Goal: Connect with others: Participate in discussion

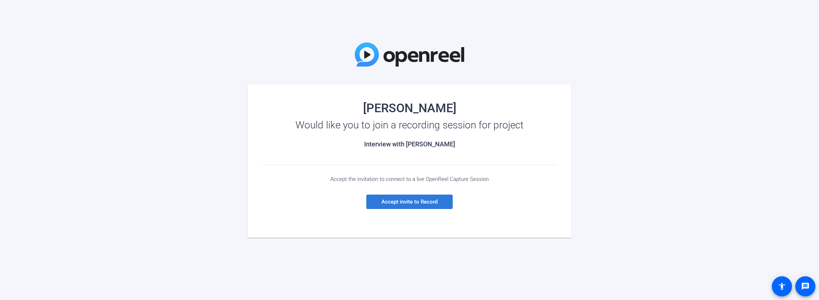
click at [411, 201] on span "Accept invite to Record" at bounding box center [409, 202] width 56 height 6
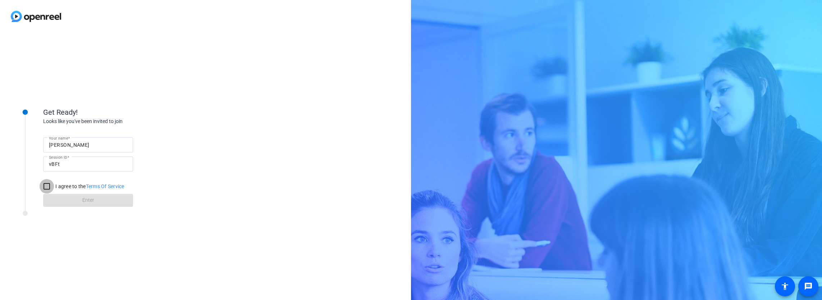
click at [50, 185] on input "I agree to the Terms Of Service" at bounding box center [47, 186] width 14 height 14
checkbox input "true"
click at [85, 204] on span "Enter" at bounding box center [88, 200] width 12 height 8
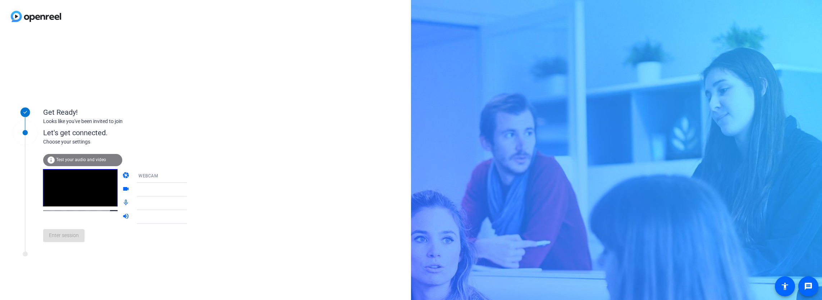
click at [88, 160] on span "Test your audio and video" at bounding box center [81, 159] width 50 height 5
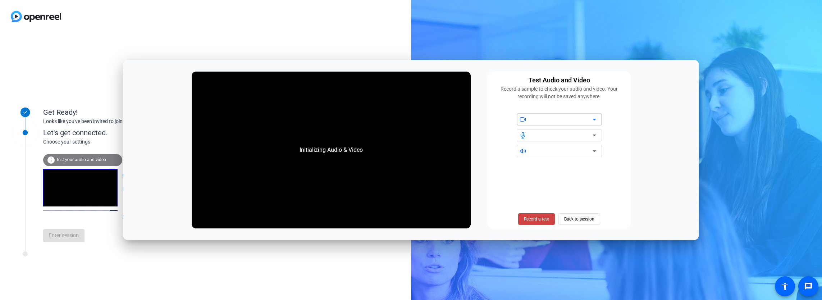
click at [595, 119] on icon at bounding box center [595, 120] width 4 height 2
click at [566, 120] on div at bounding box center [562, 119] width 61 height 9
click at [594, 134] on icon at bounding box center [594, 135] width 9 height 9
click at [575, 120] on div at bounding box center [562, 119] width 61 height 9
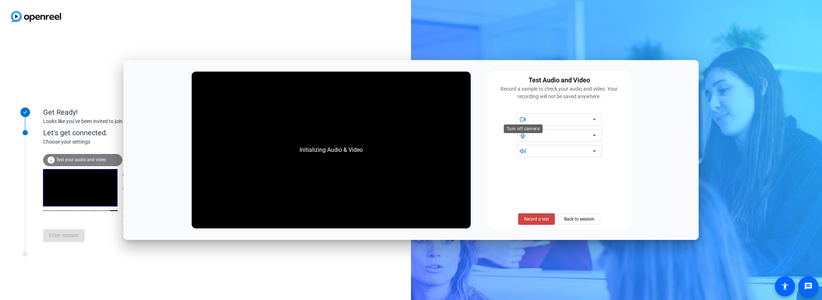
click at [524, 120] on icon at bounding box center [523, 119] width 6 height 6
click at [592, 119] on icon at bounding box center [594, 119] width 9 height 9
click at [365, 263] on div "Get Ready! Looks like you've been invited to join Let's get connected. Choose y…" at bounding box center [205, 166] width 411 height 267
click at [535, 217] on span "Record a test" at bounding box center [536, 219] width 25 height 6
click at [538, 218] on span "Stop Testing (6s)" at bounding box center [537, 219] width 33 height 6
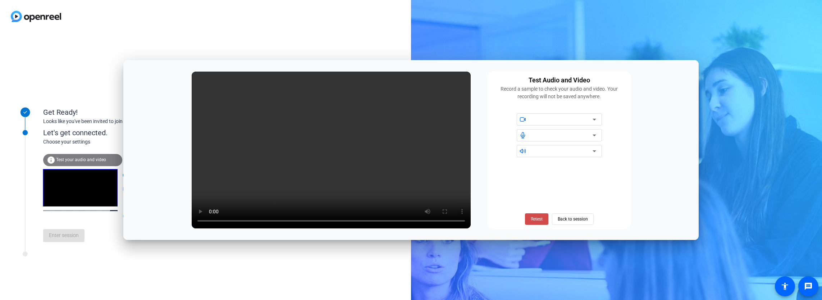
click at [535, 218] on span "Retest" at bounding box center [537, 219] width 12 height 6
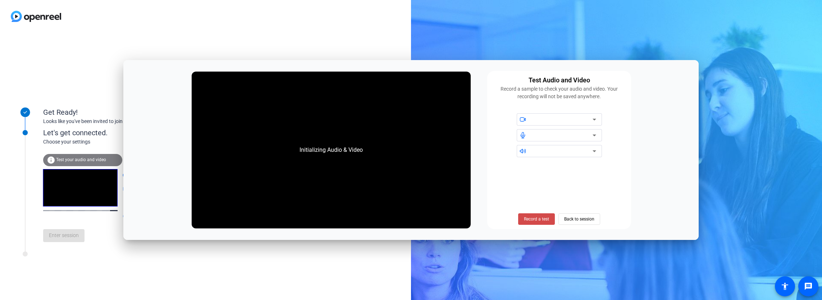
click at [538, 219] on span "Record a test" at bounding box center [536, 219] width 25 height 6
click at [748, 56] on div "Get Ready! Looks like you've been invited to join Let's get connected. Choose y…" at bounding box center [411, 150] width 822 height 300
drag, startPoint x: 60, startPoint y: 245, endPoint x: 63, endPoint y: 243, distance: 3.8
click at [62, 245] on div "Enter session" at bounding box center [122, 236] width 159 height 24
click at [594, 119] on icon at bounding box center [595, 120] width 4 height 2
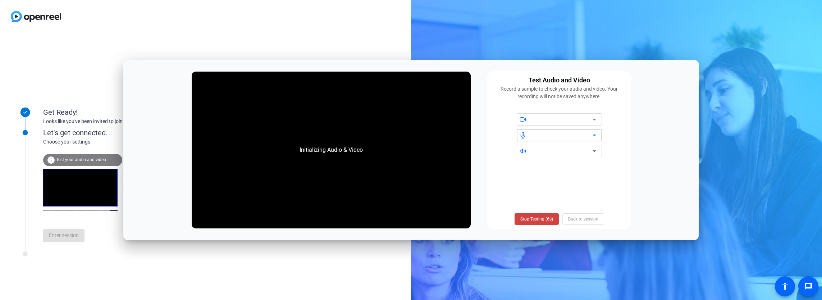
click at [594, 135] on icon at bounding box center [595, 136] width 4 height 2
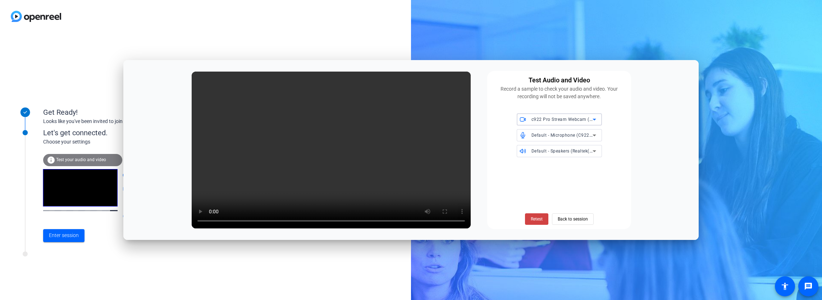
click at [595, 119] on icon at bounding box center [594, 119] width 9 height 9
click at [595, 119] on div at bounding box center [411, 150] width 822 height 300
drag, startPoint x: 413, startPoint y: 168, endPoint x: 593, endPoint y: 189, distance: 180.8
click at [593, 189] on div "Retest Back to session" at bounding box center [559, 194] width 135 height 62
click at [386, 249] on div "Get Ready! Looks like you've been invited to join Let's get connected. Choose y…" at bounding box center [205, 166] width 411 height 267
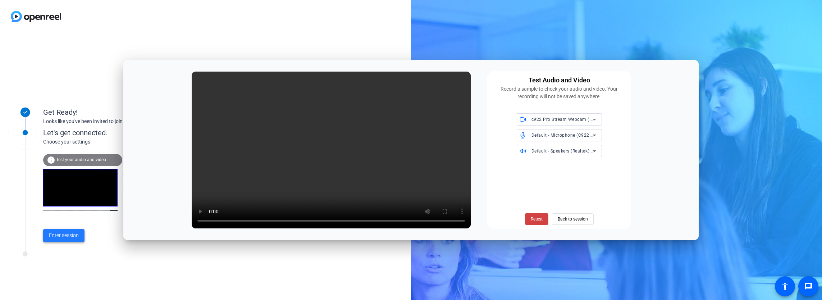
click at [71, 235] on span "Enter session" at bounding box center [64, 236] width 30 height 8
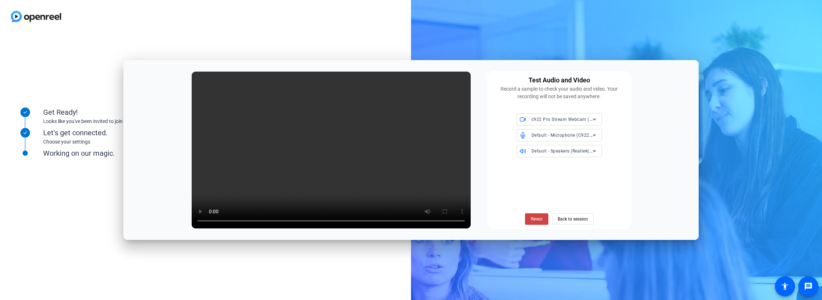
drag, startPoint x: 171, startPoint y: 73, endPoint x: 522, endPoint y: 175, distance: 365.7
click at [432, 107] on div "Test Audio and Video Record a sample to check your audio and video. Your record…" at bounding box center [411, 150] width 576 height 180
click at [568, 217] on span "Back to session" at bounding box center [573, 219] width 30 height 14
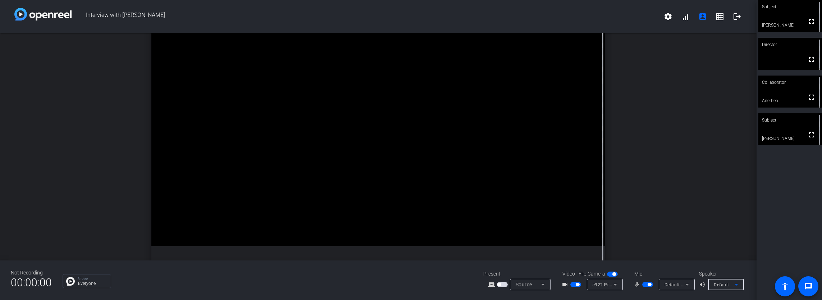
click at [738, 284] on icon at bounding box center [737, 285] width 4 height 2
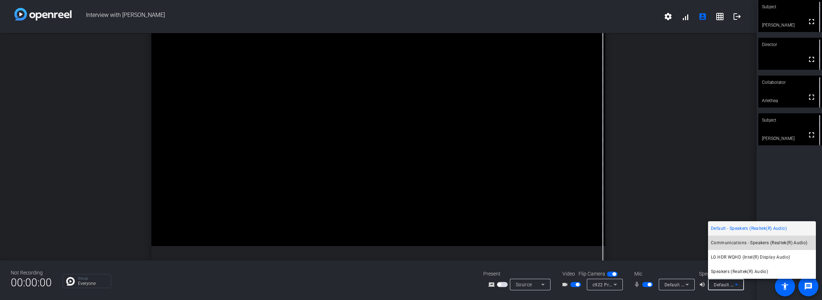
click at [746, 245] on span "Communications - Speakers (Realtek(R) Audio)" at bounding box center [759, 242] width 97 height 9
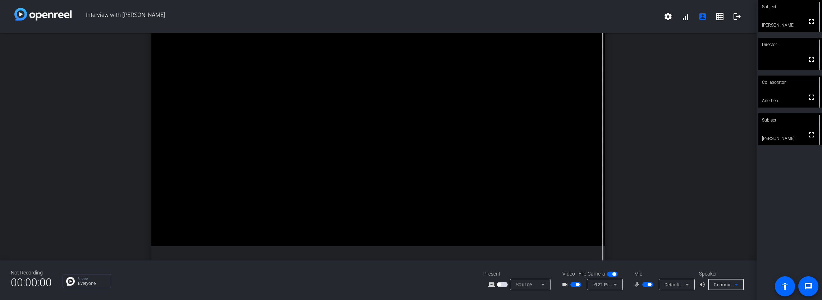
click at [736, 284] on icon at bounding box center [737, 285] width 4 height 2
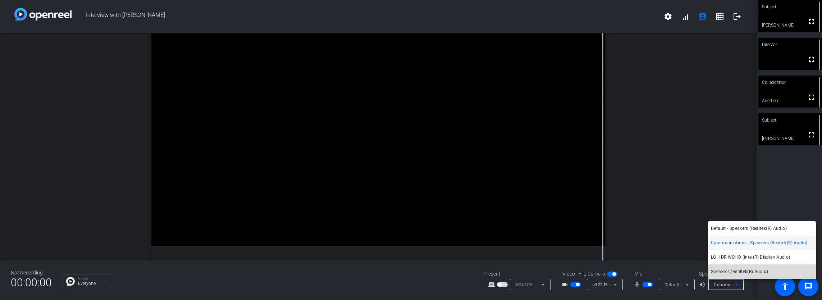
click at [746, 271] on span "Speakers (Realtek(R) Audio)" at bounding box center [739, 271] width 57 height 9
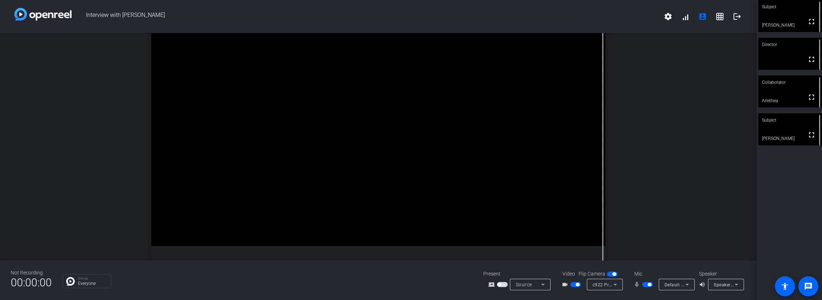
click at [654, 219] on div "open_in_new Director fullscreen" at bounding box center [378, 146] width 757 height 227
click at [703, 284] on mat-icon "volume_up" at bounding box center [703, 284] width 9 height 9
click at [701, 284] on mat-icon "volume_up" at bounding box center [703, 284] width 9 height 9
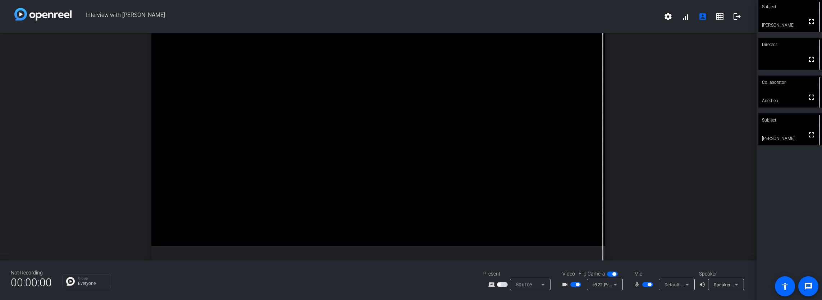
click at [701, 284] on mat-icon "volume_up" at bounding box center [703, 284] width 9 height 9
drag, startPoint x: 701, startPoint y: 284, endPoint x: 686, endPoint y: 262, distance: 27.1
click at [686, 262] on div "Not Recording 00:00:00 Group Everyone Present screen_share_outline Source Video…" at bounding box center [378, 280] width 757 height 40
click at [738, 284] on icon at bounding box center [736, 284] width 9 height 9
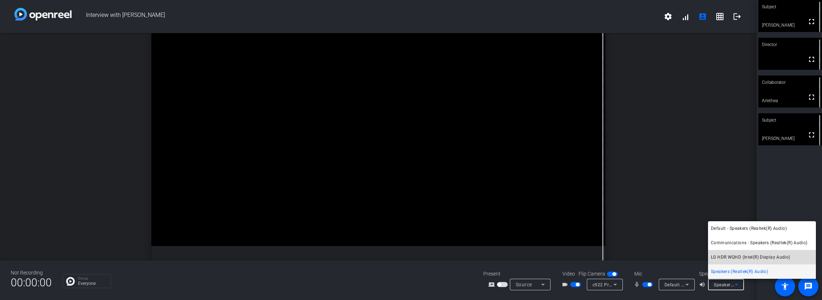
click at [737, 257] on span "LG HDR WQHD (Intel(R) Display Audio)" at bounding box center [750, 257] width 79 height 9
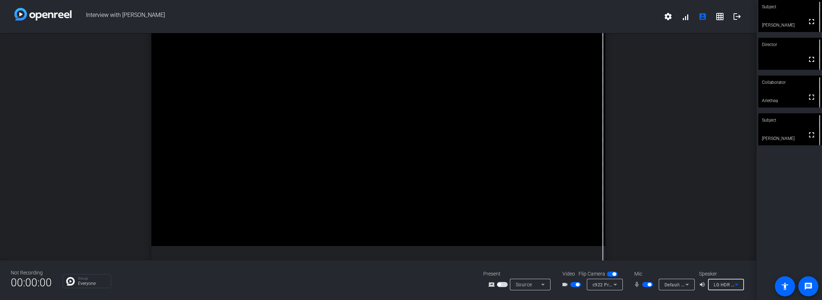
click at [737, 284] on icon at bounding box center [737, 285] width 4 height 2
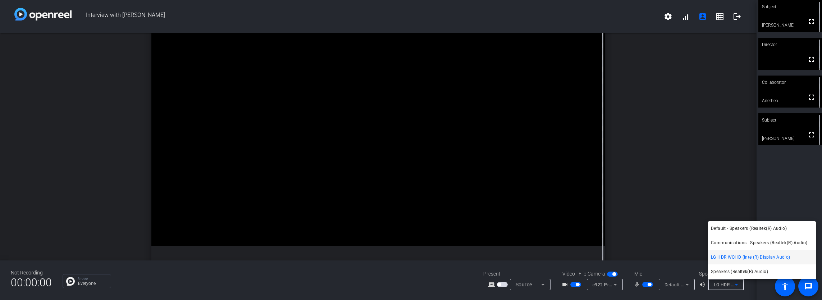
click at [685, 224] on div at bounding box center [411, 150] width 822 height 300
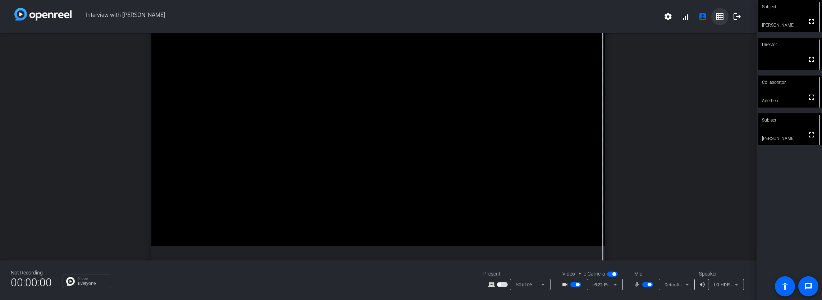
click at [719, 17] on mat-icon "grid_on" at bounding box center [720, 16] width 9 height 9
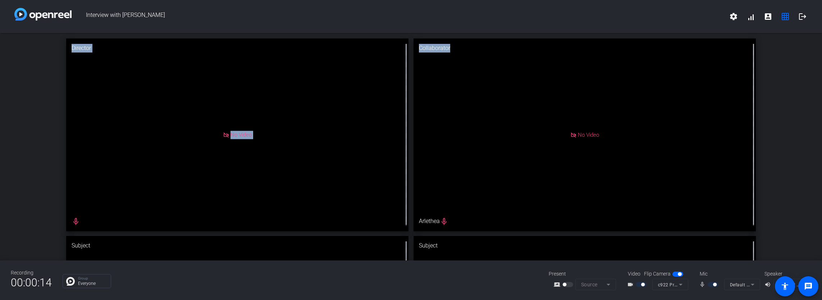
drag, startPoint x: 653, startPoint y: 35, endPoint x: 652, endPoint y: 21, distance: 14.4
click at [652, 21] on div "Interview with [PERSON_NAME] settings signal_cellular_alt account_box grid_on l…" at bounding box center [411, 150] width 822 height 300
click at [769, 18] on mat-icon "account_box" at bounding box center [768, 16] width 9 height 9
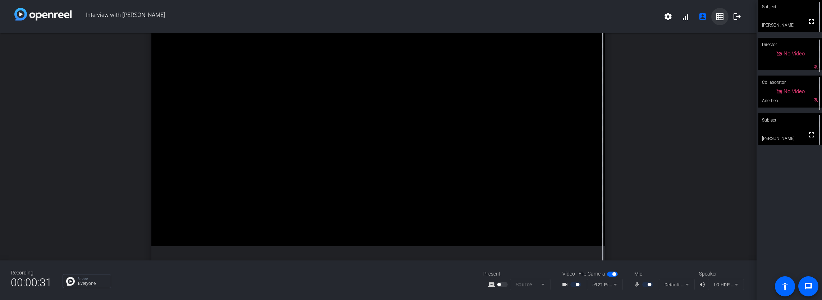
click at [723, 17] on mat-icon "grid_on" at bounding box center [720, 16] width 9 height 9
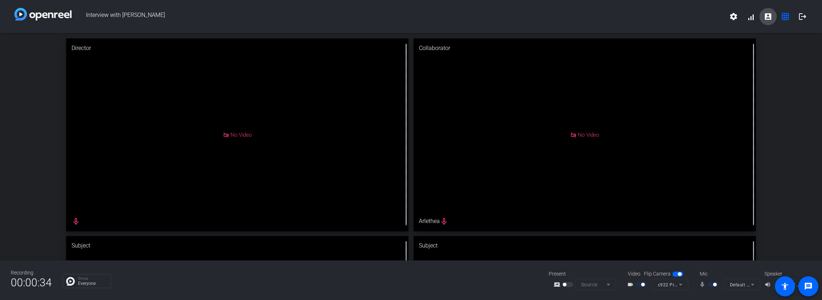
click at [770, 18] on mat-icon "account_box" at bounding box center [768, 16] width 9 height 9
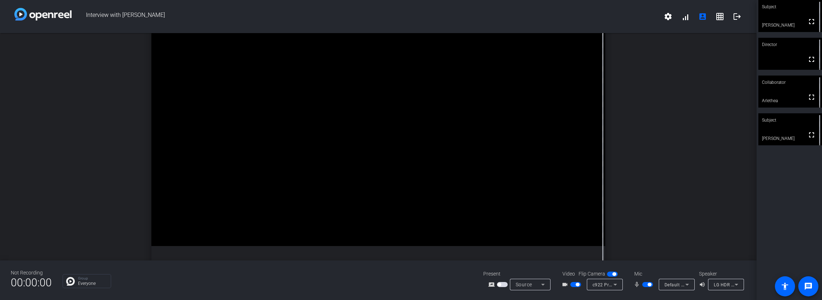
click at [610, 274] on span "button" at bounding box center [612, 274] width 11 height 5
click at [610, 274] on span "button" at bounding box center [610, 274] width 4 height 4
click at [808, 20] on mat-icon "fullscreen" at bounding box center [812, 21] width 9 height 9
click at [575, 282] on span "button" at bounding box center [576, 284] width 11 height 5
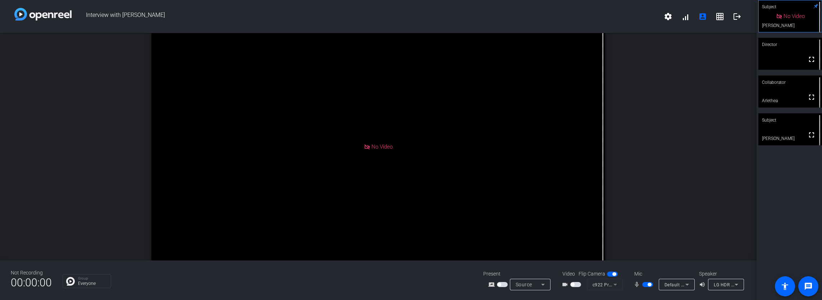
click at [645, 285] on span "button" at bounding box center [647, 284] width 11 height 5
